Goal: Task Accomplishment & Management: Use online tool/utility

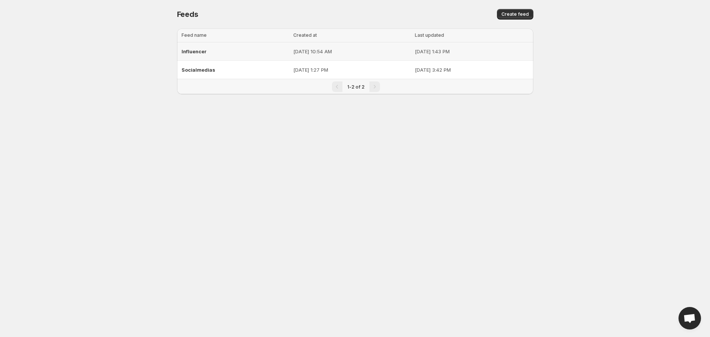
click at [358, 53] on p "[DATE] 10:54 AM" at bounding box center [351, 52] width 117 height 8
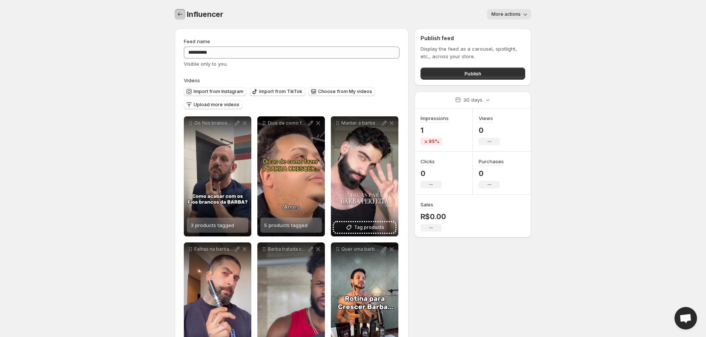
click at [178, 14] on icon "Settings" at bounding box center [180, 14] width 5 height 4
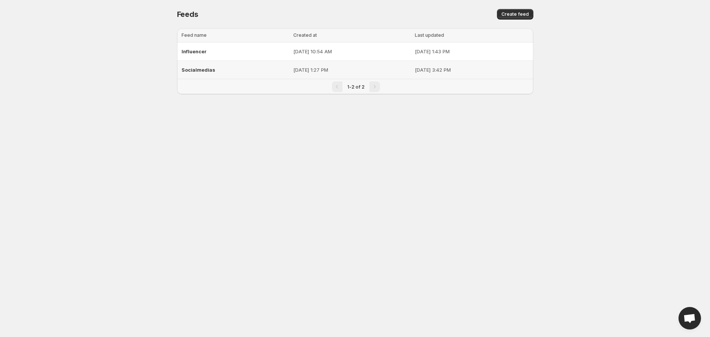
click at [422, 71] on p "[DATE] 3:42 PM" at bounding box center [472, 70] width 114 height 8
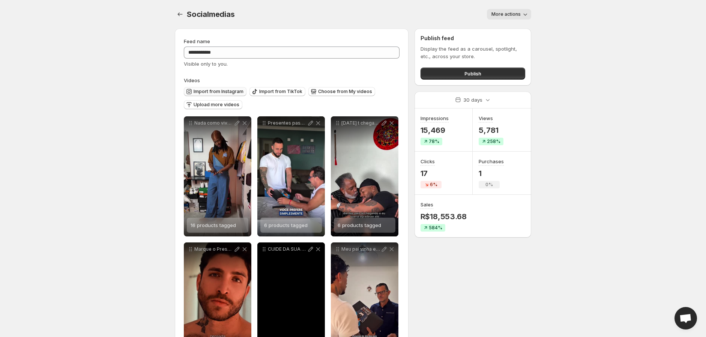
click at [220, 89] on span "Import from Instagram" at bounding box center [219, 92] width 50 height 6
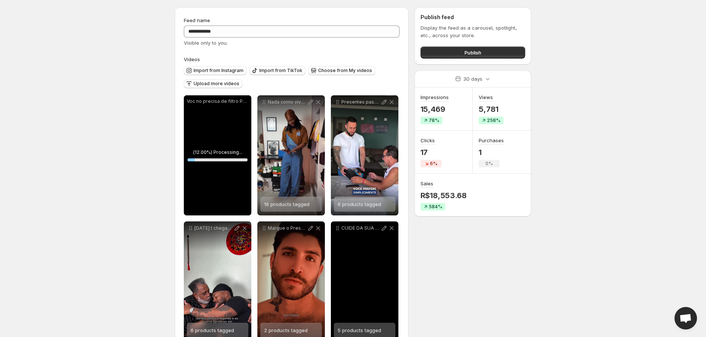
scroll to position [42, 0]
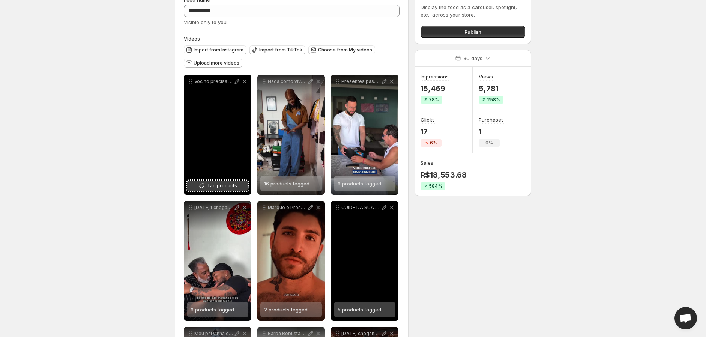
click at [215, 187] on span "Tag products" at bounding box center [222, 186] width 30 height 8
